Goal: Task Accomplishment & Management: Use online tool/utility

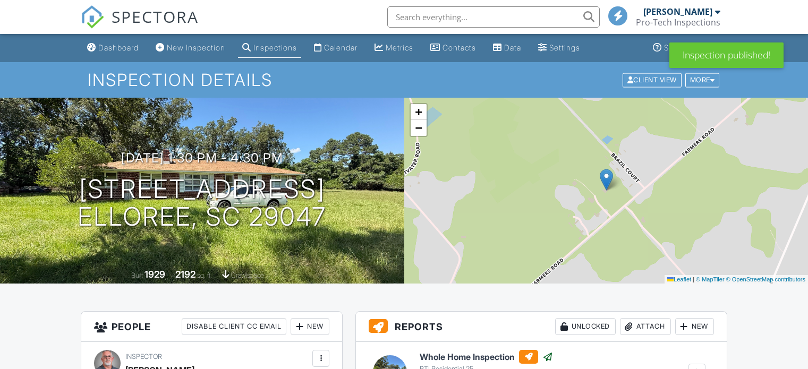
scroll to position [172, 0]
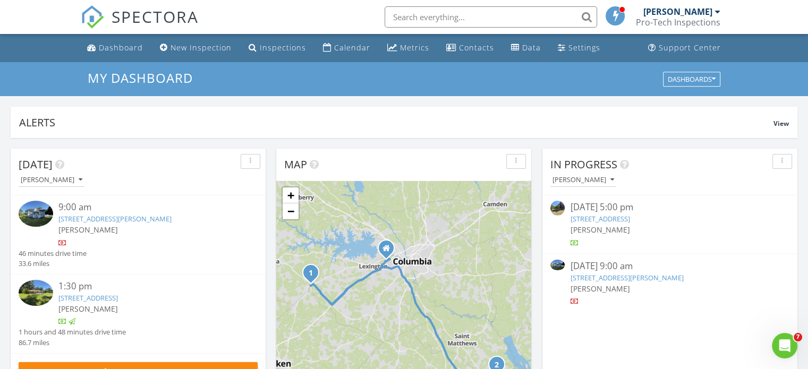
click at [118, 220] on link "[STREET_ADDRESS][PERSON_NAME]" at bounding box center [114, 219] width 113 height 10
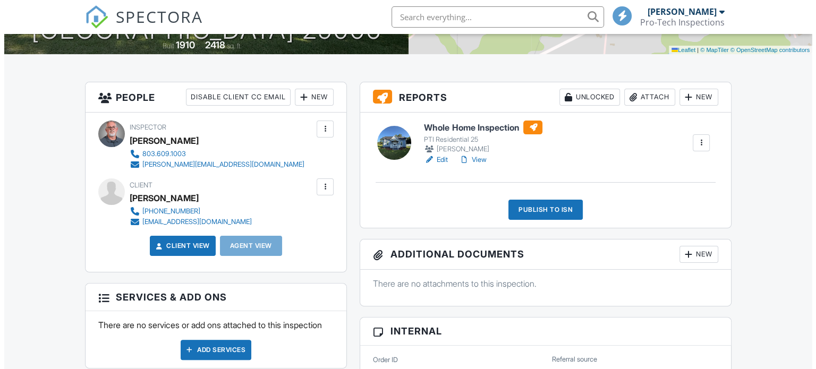
scroll to position [230, 0]
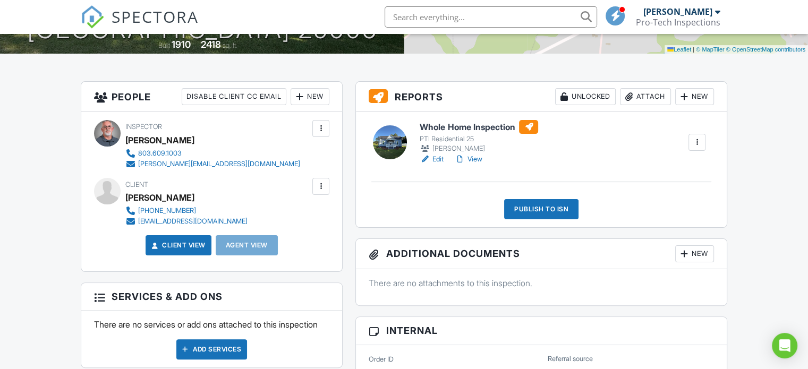
click at [559, 209] on div "Publish to ISN" at bounding box center [541, 209] width 74 height 20
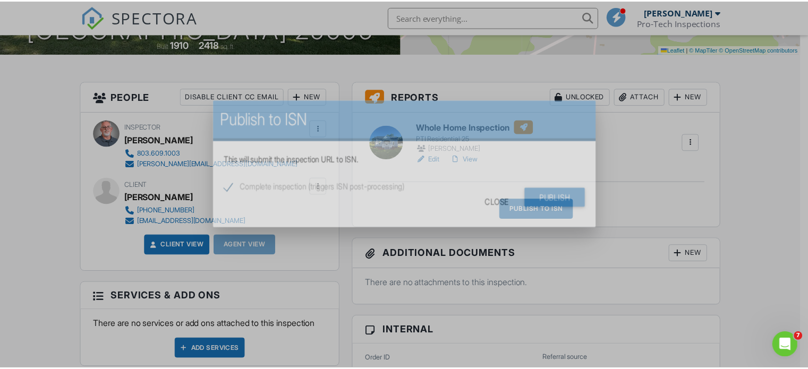
scroll to position [0, 0]
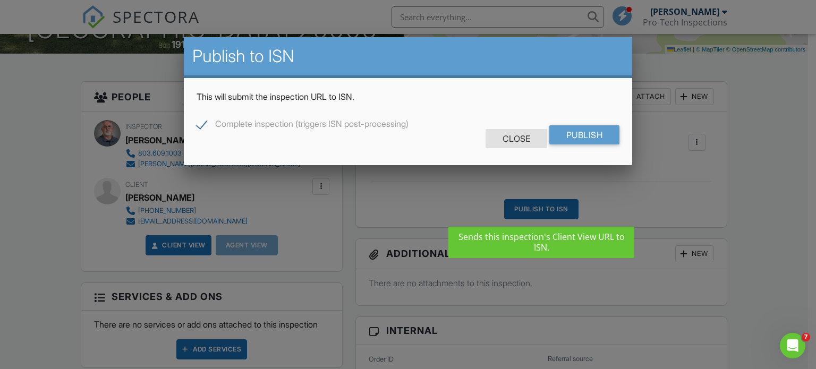
click at [514, 142] on div "Close" at bounding box center [517, 138] width 62 height 19
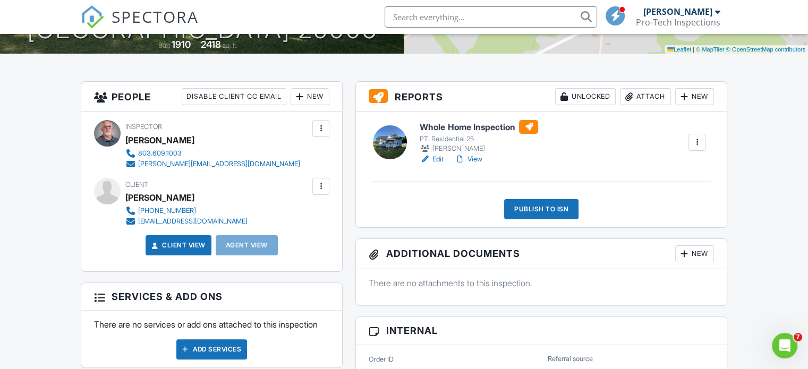
click at [476, 163] on link "View" at bounding box center [468, 159] width 28 height 11
